Goal: Task Accomplishment & Management: Manage account settings

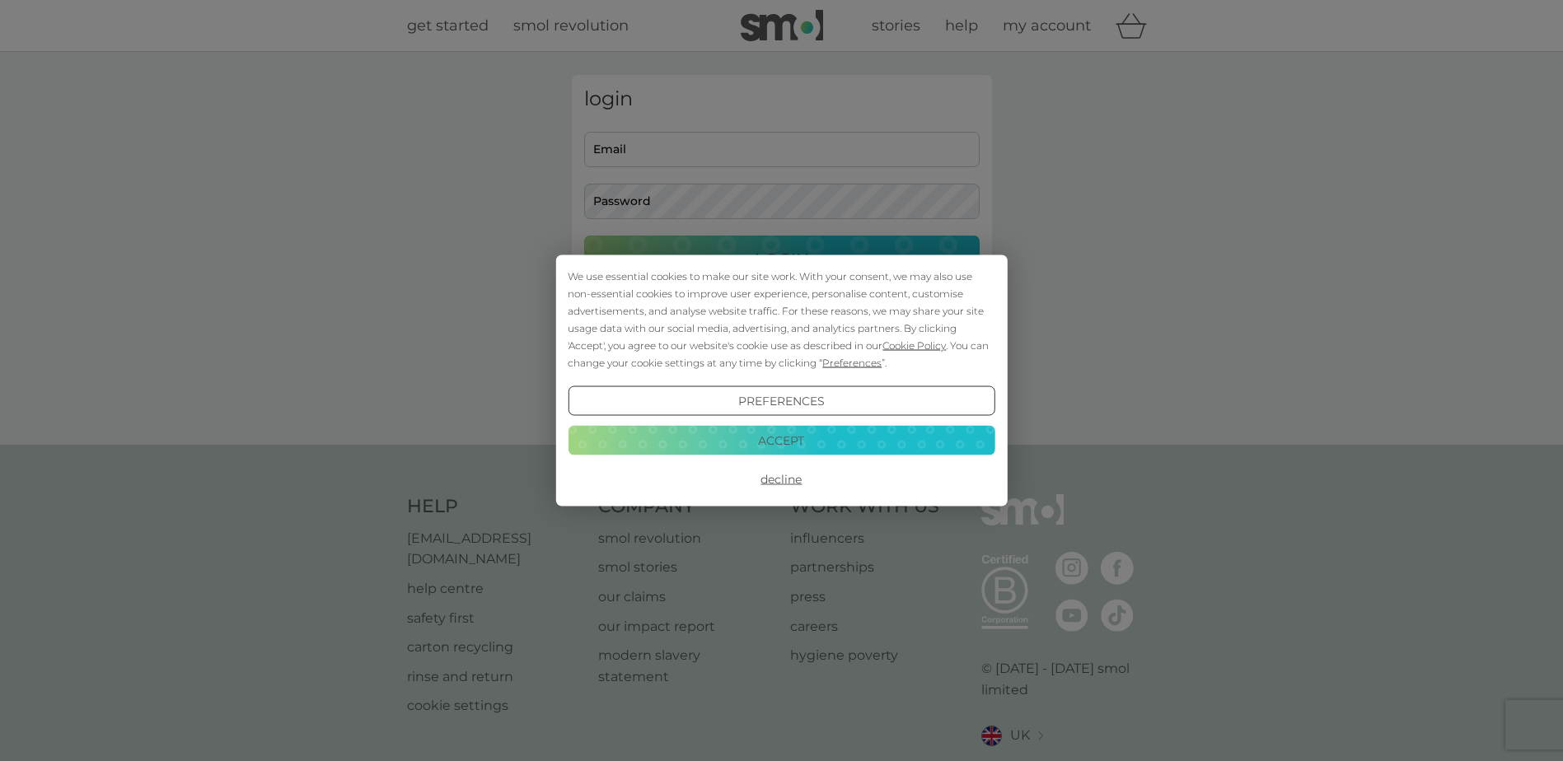
click at [841, 447] on button "Accept" at bounding box center [781, 440] width 427 height 30
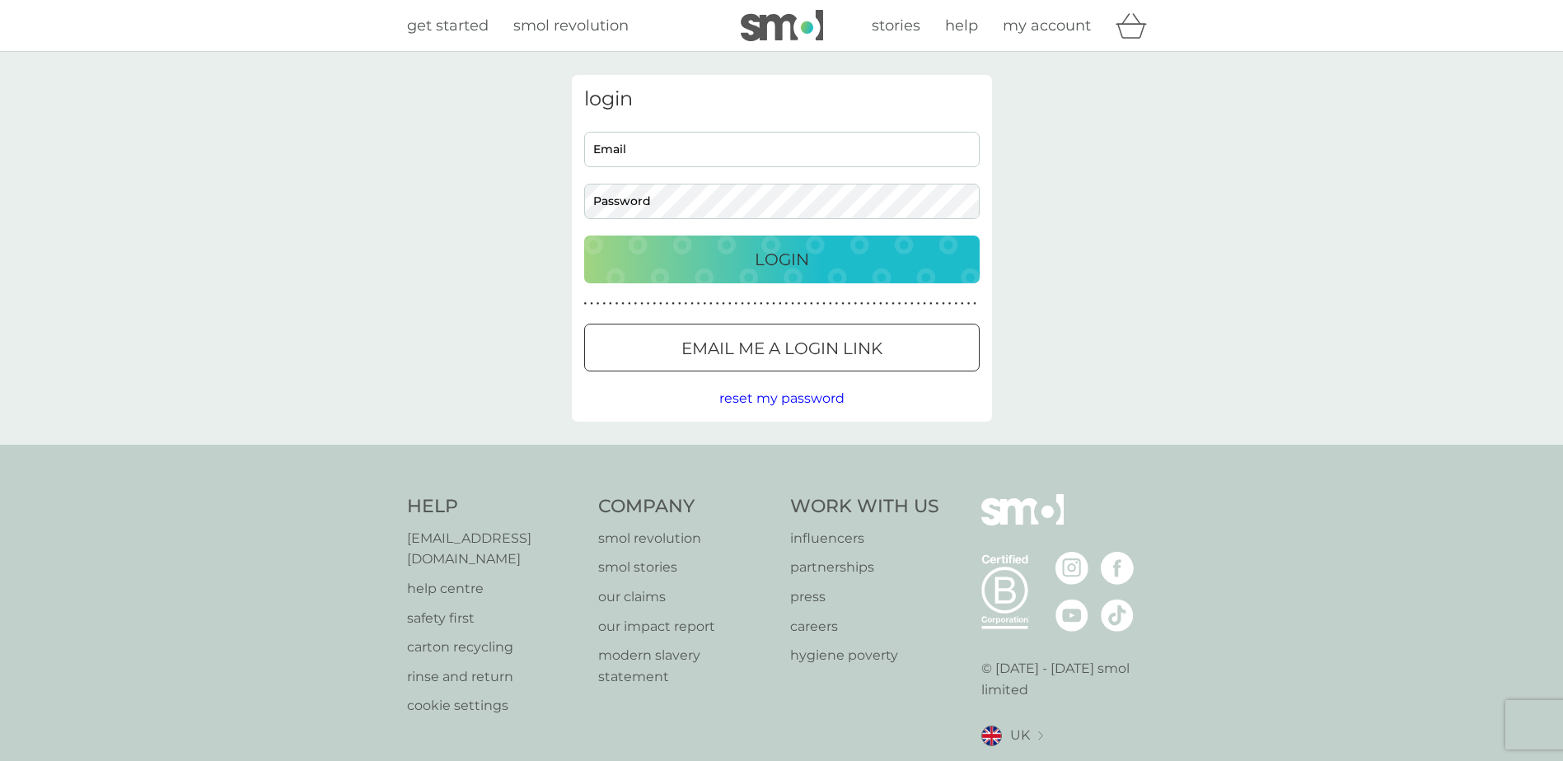
click at [825, 354] on p "Email me a login link" at bounding box center [782, 348] width 201 height 26
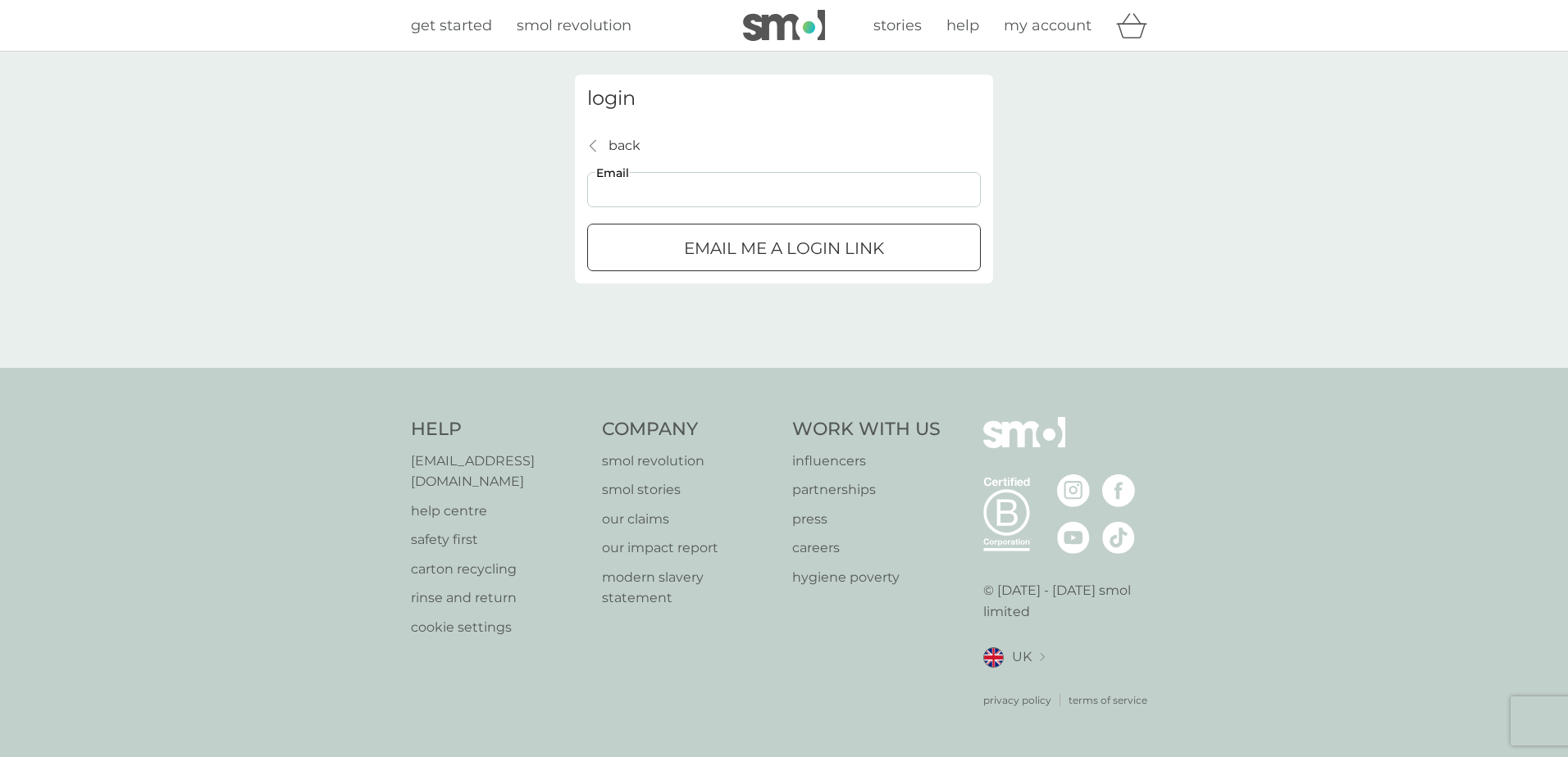
click at [680, 190] on input "Email" at bounding box center [784, 189] width 394 height 35
type input "[PERSON_NAME][EMAIL_ADDRESS][DOMAIN_NAME]"
click at [738, 245] on p "Email me a login link" at bounding box center [783, 249] width 200 height 26
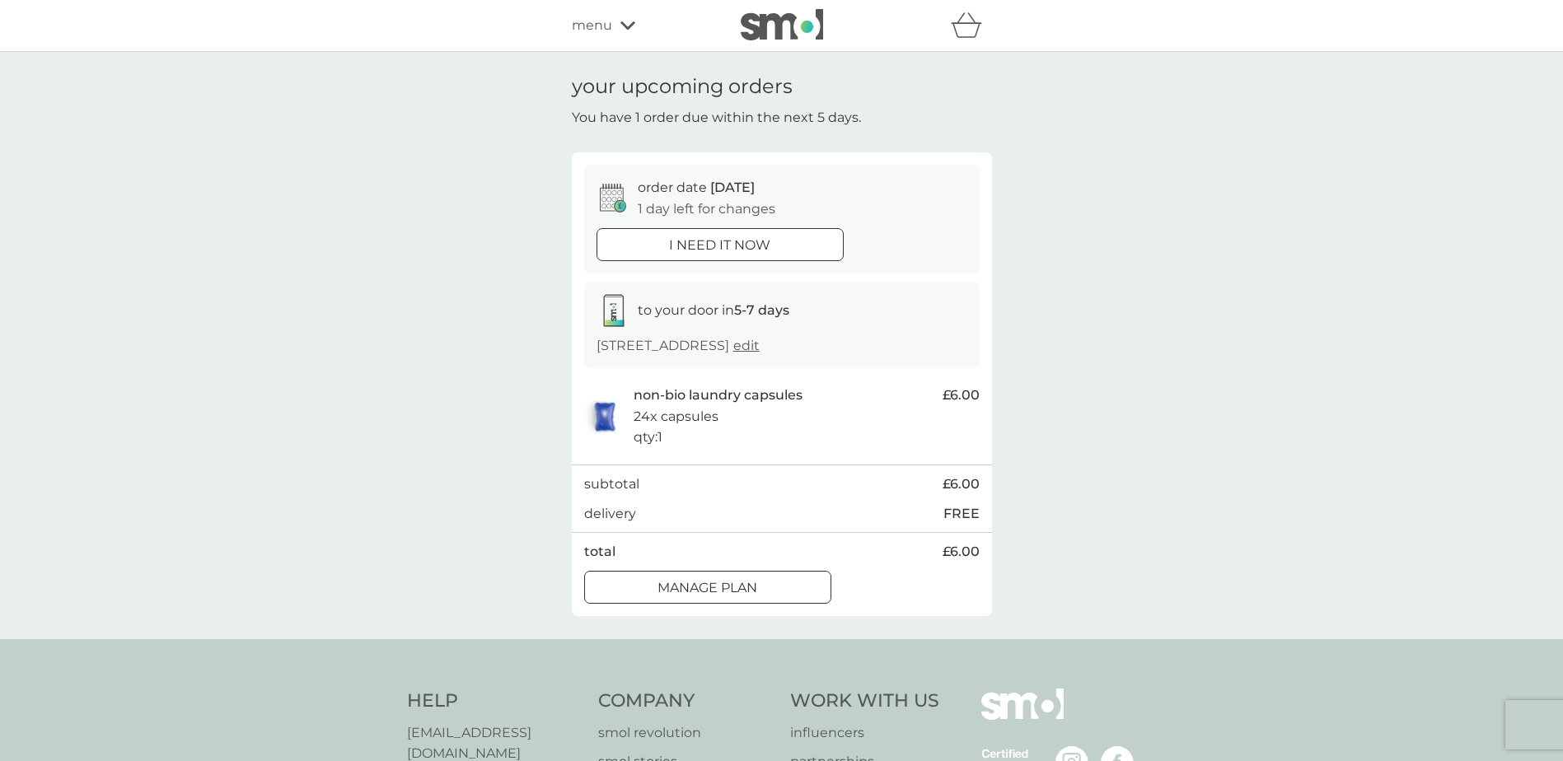
click at [798, 594] on div "Manage plan" at bounding box center [708, 588] width 246 height 21
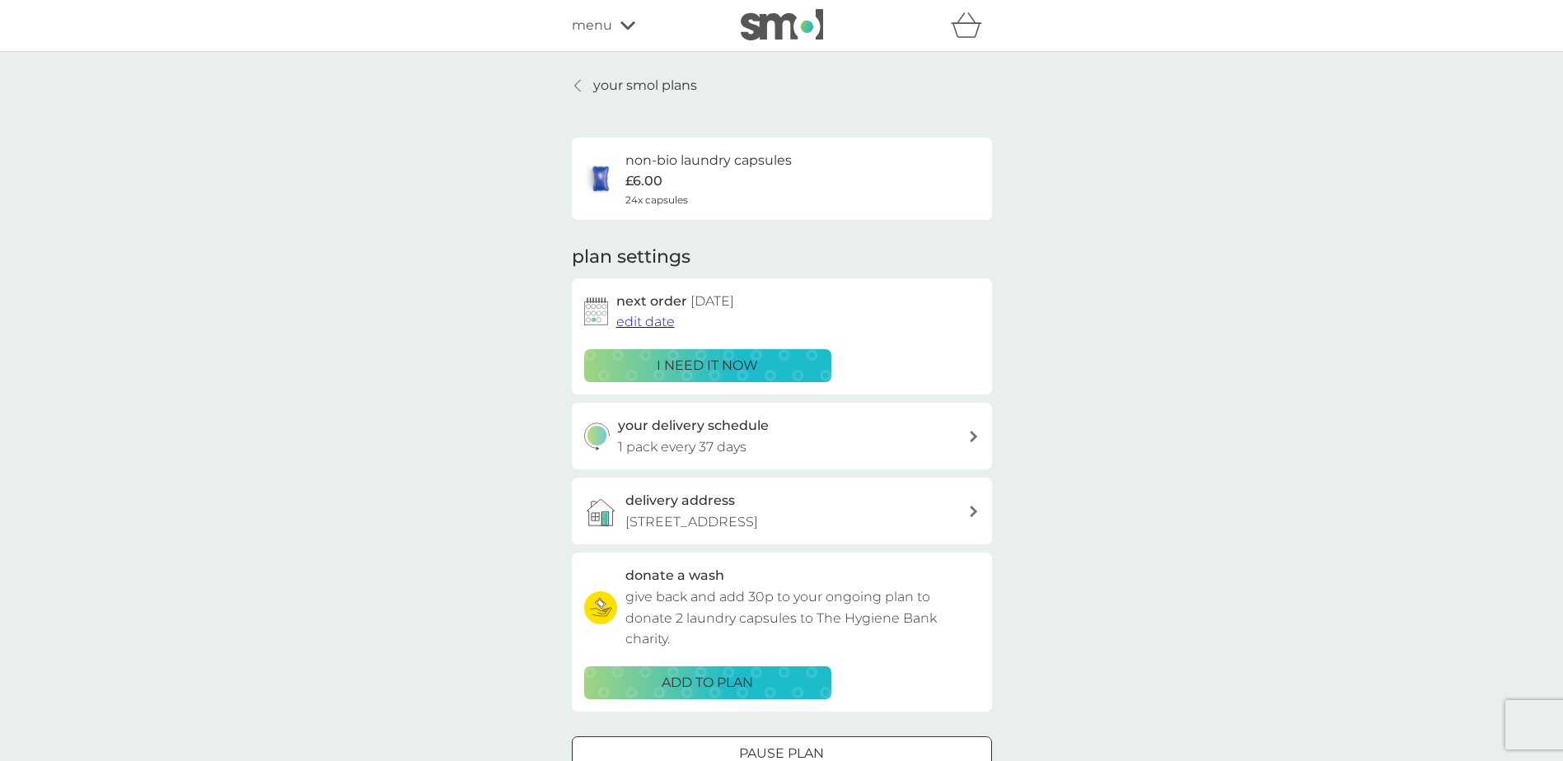
click at [663, 319] on span "edit date" at bounding box center [645, 322] width 59 height 16
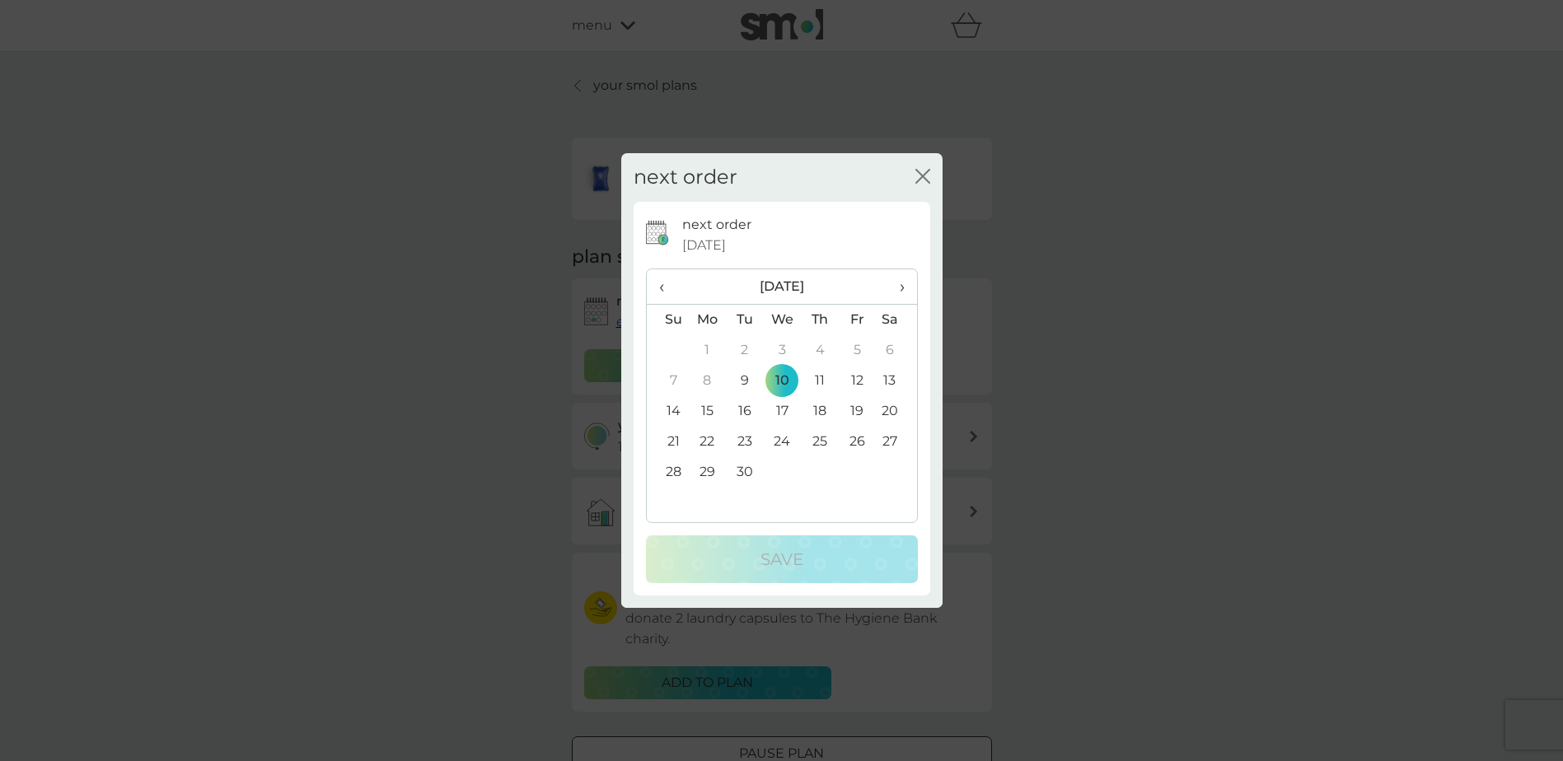
click at [785, 451] on td "24" at bounding box center [782, 442] width 38 height 30
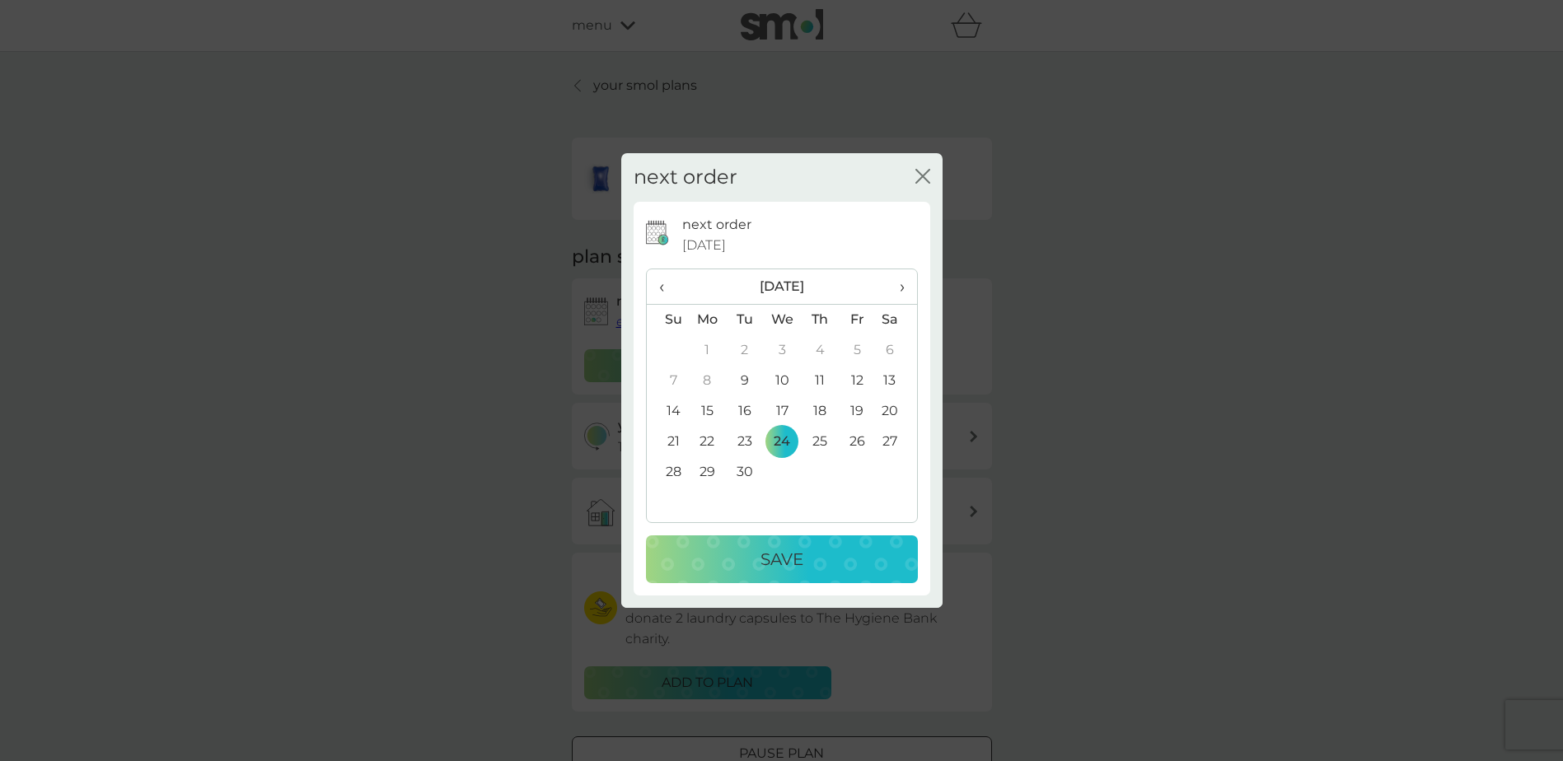
click at [787, 411] on td "17" at bounding box center [782, 411] width 38 height 30
click at [777, 447] on td "24" at bounding box center [782, 442] width 38 height 30
click at [747, 475] on td "30" at bounding box center [744, 472] width 37 height 30
click at [771, 552] on p "Save" at bounding box center [782, 559] width 43 height 26
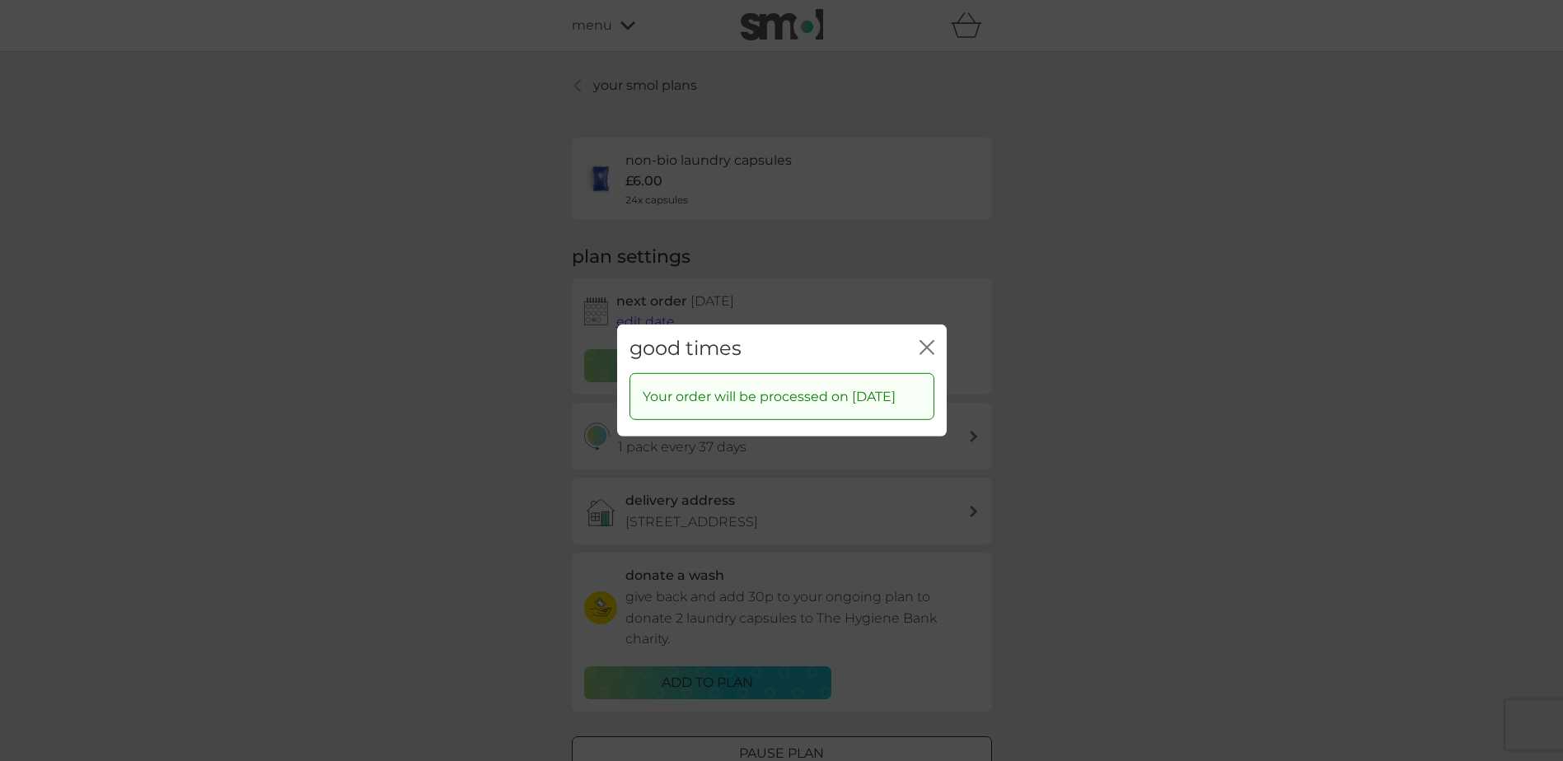
click at [917, 337] on div "good times close" at bounding box center [782, 349] width 330 height 49
click at [921, 340] on icon "close" at bounding box center [927, 347] width 15 height 15
